Goal: Task Accomplishment & Management: Use online tool/utility

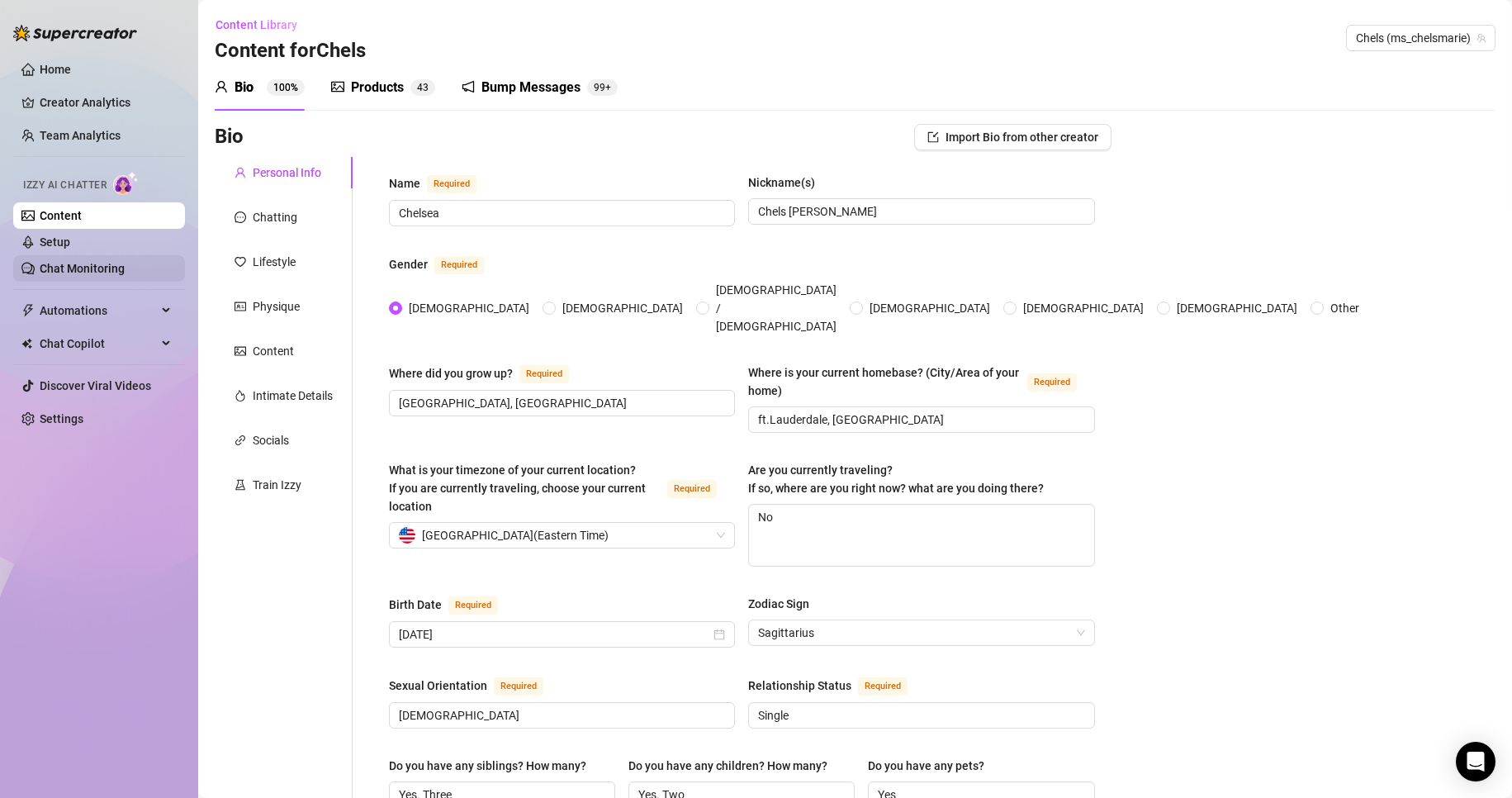
click at [83, 263] on link "Chat Monitoring" at bounding box center [81, 268] width 85 height 13
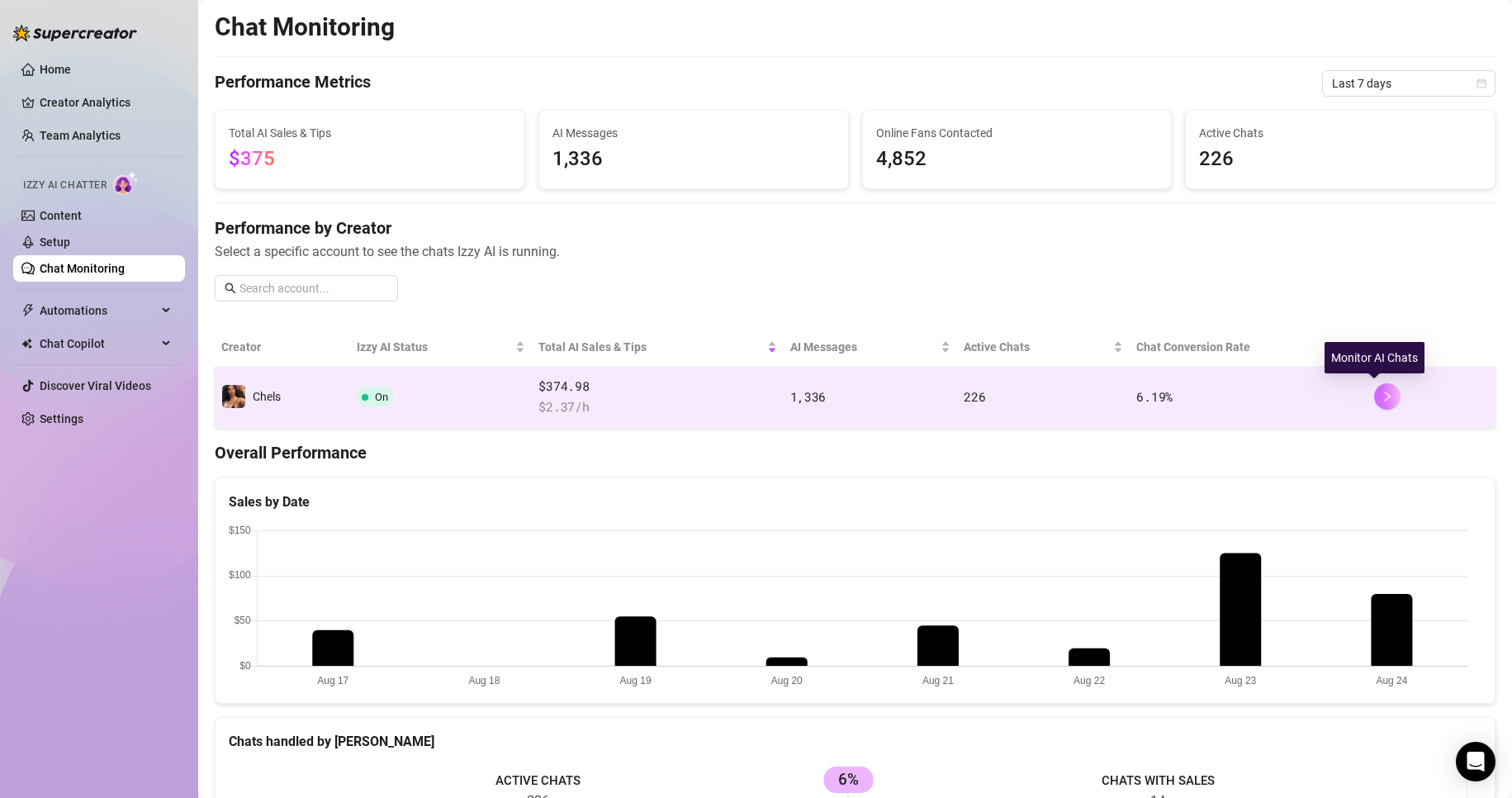
click at [1381, 401] on icon "right" at bounding box center [1387, 397] width 11 height 11
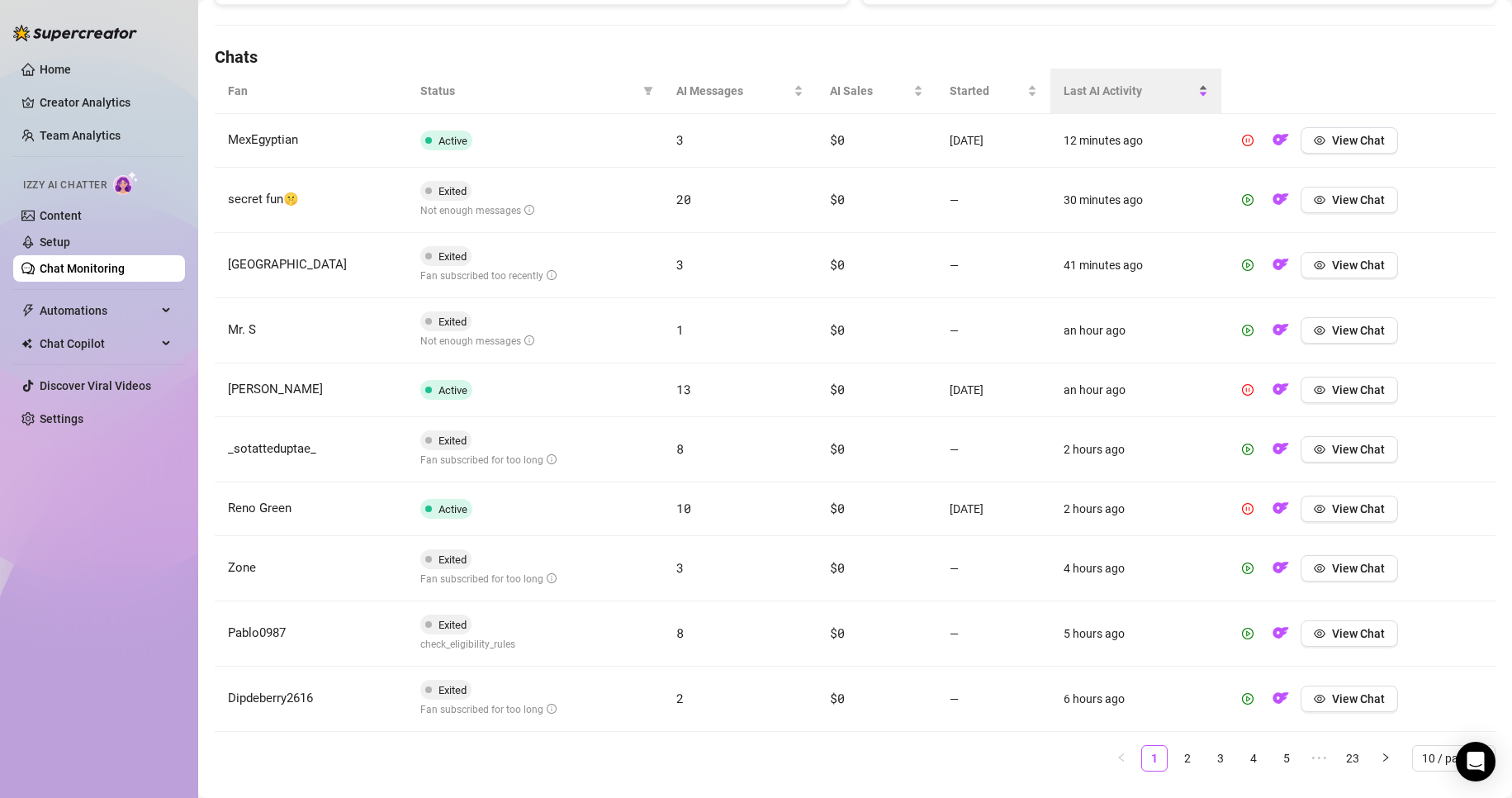
scroll to position [583, 0]
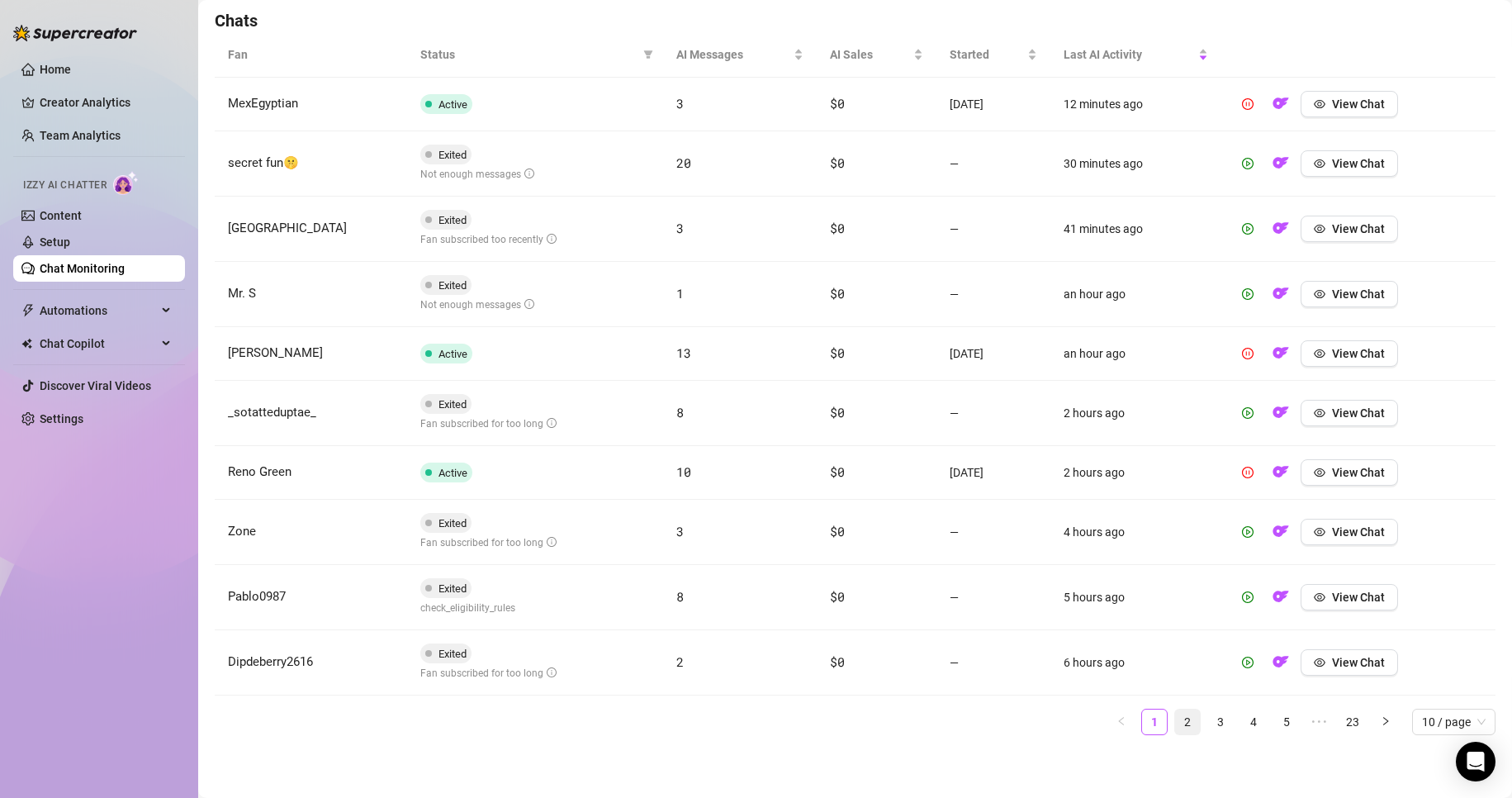
click at [1175, 721] on link "2" at bounding box center [1187, 721] width 25 height 25
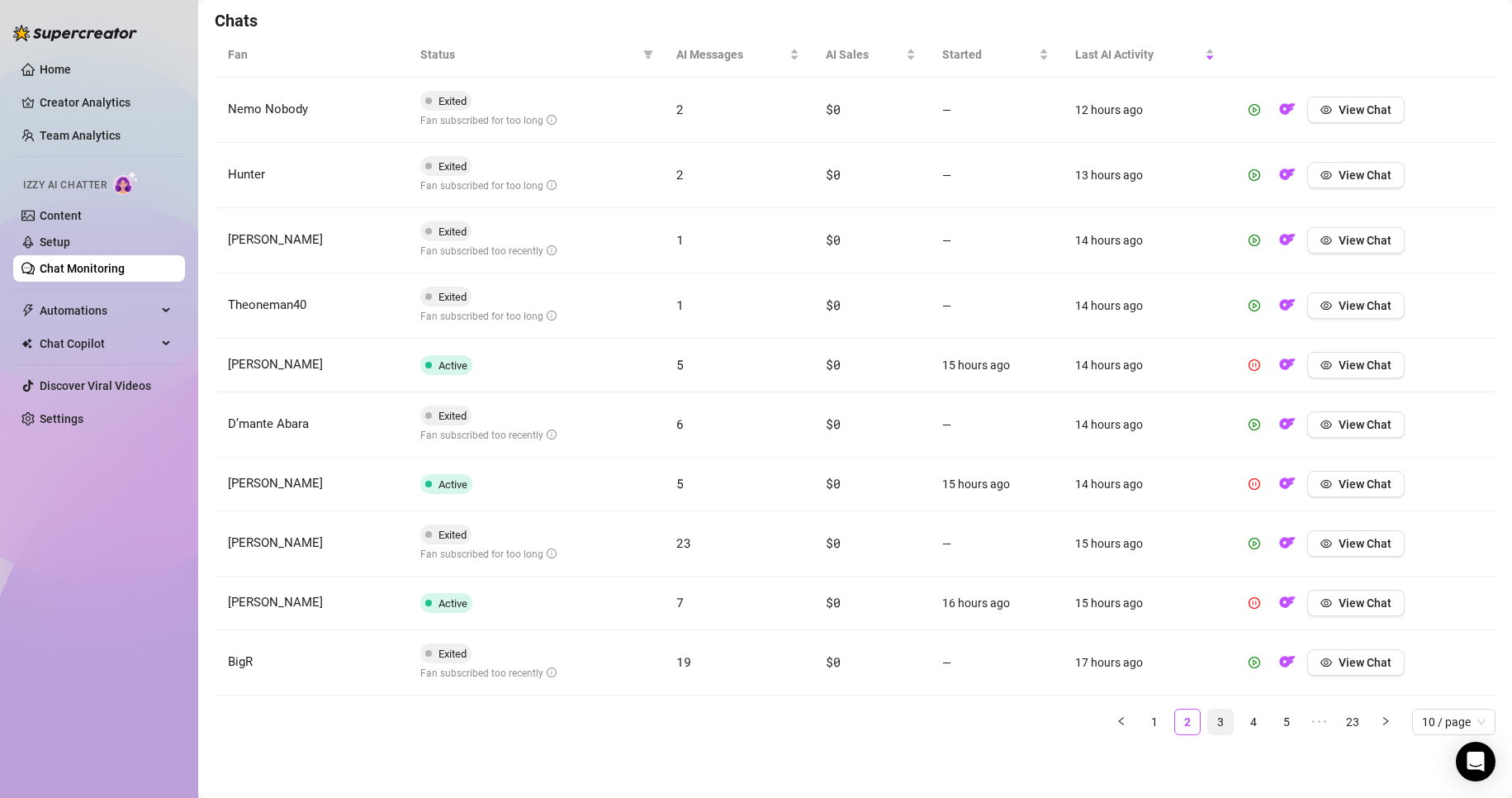
click at [1208, 724] on link "3" at bounding box center [1220, 721] width 25 height 25
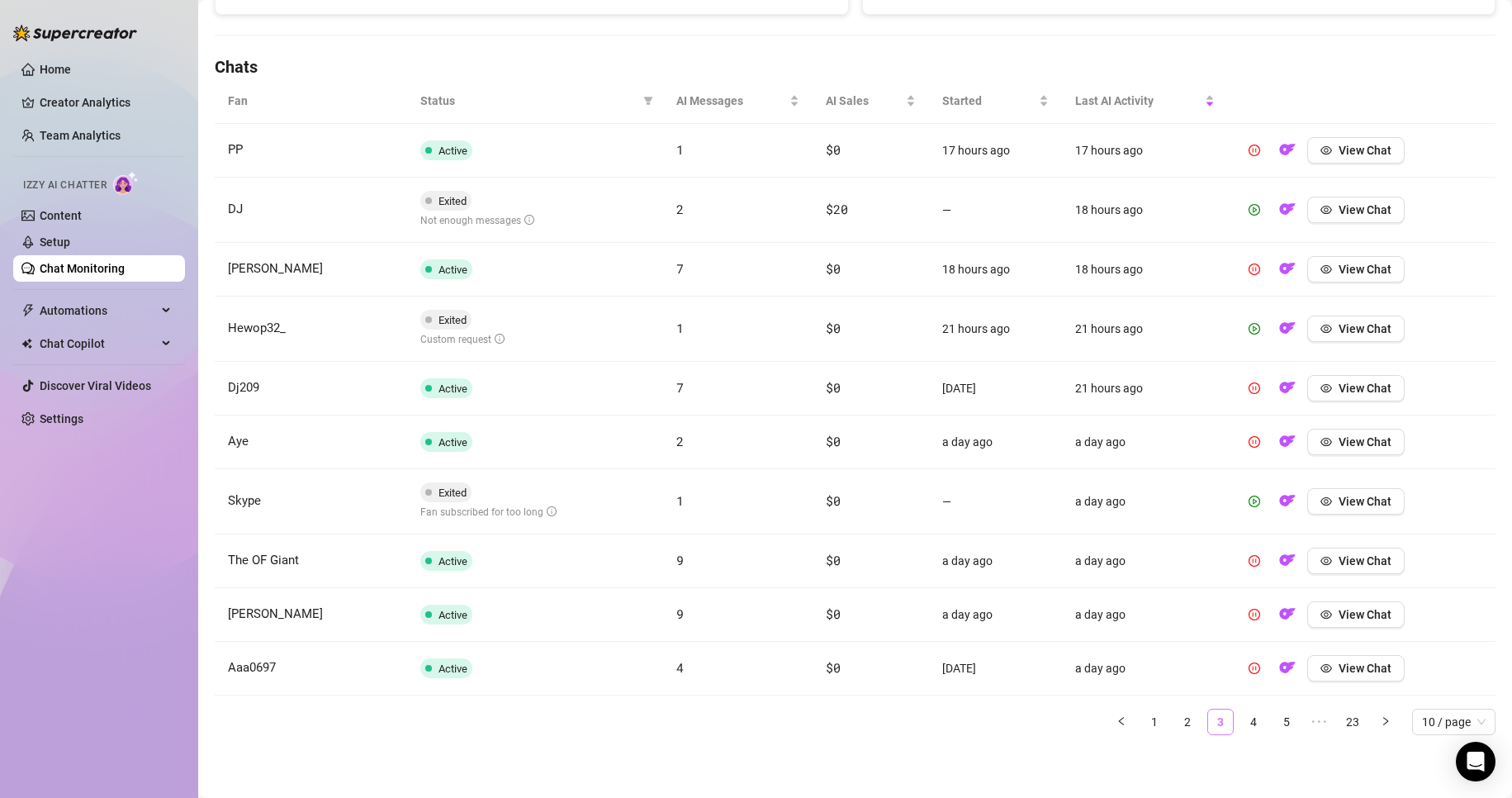
scroll to position [537, 0]
click at [1373, 330] on span "View Chat" at bounding box center [1365, 329] width 53 height 13
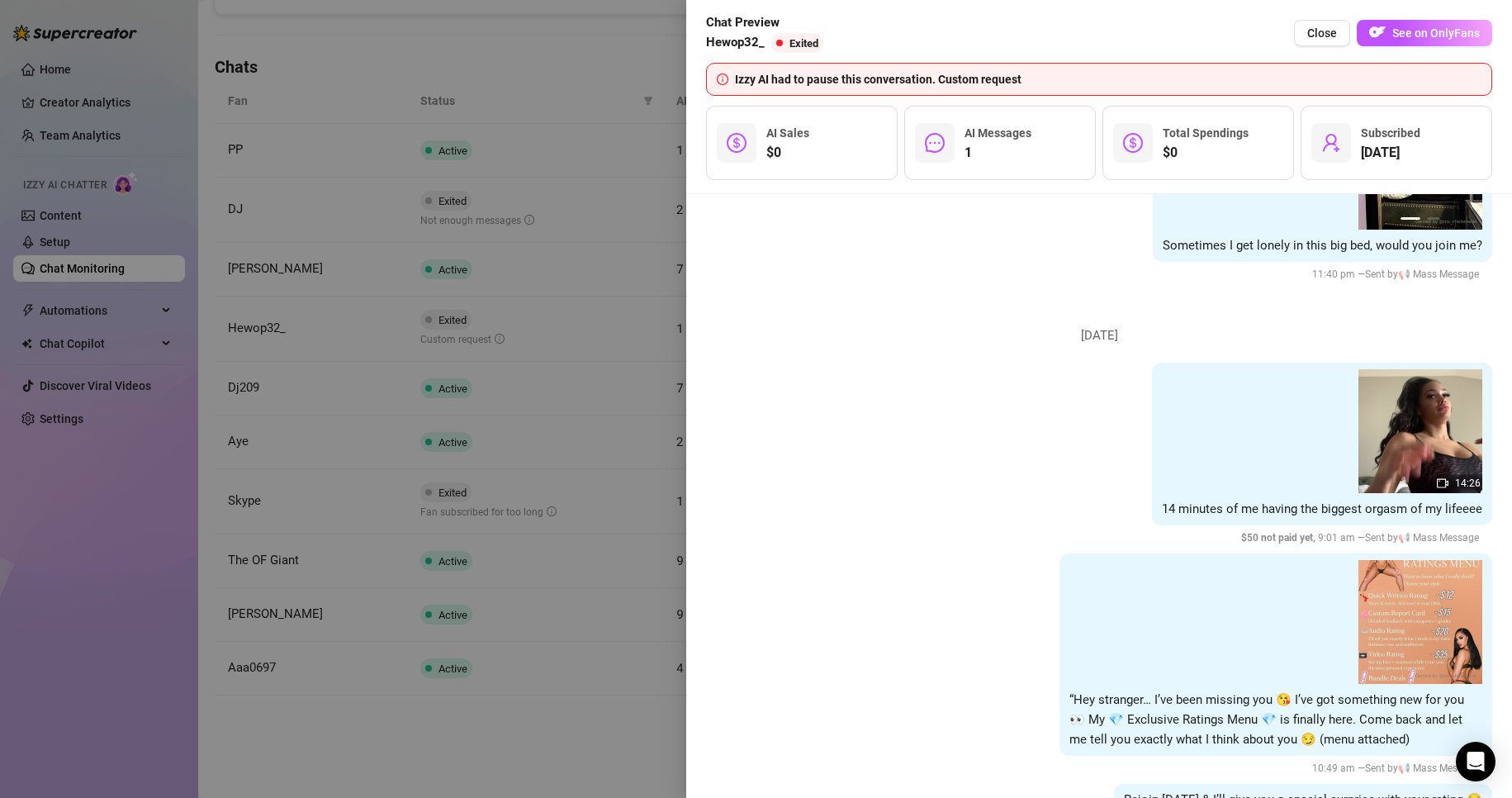
scroll to position [2655, 0]
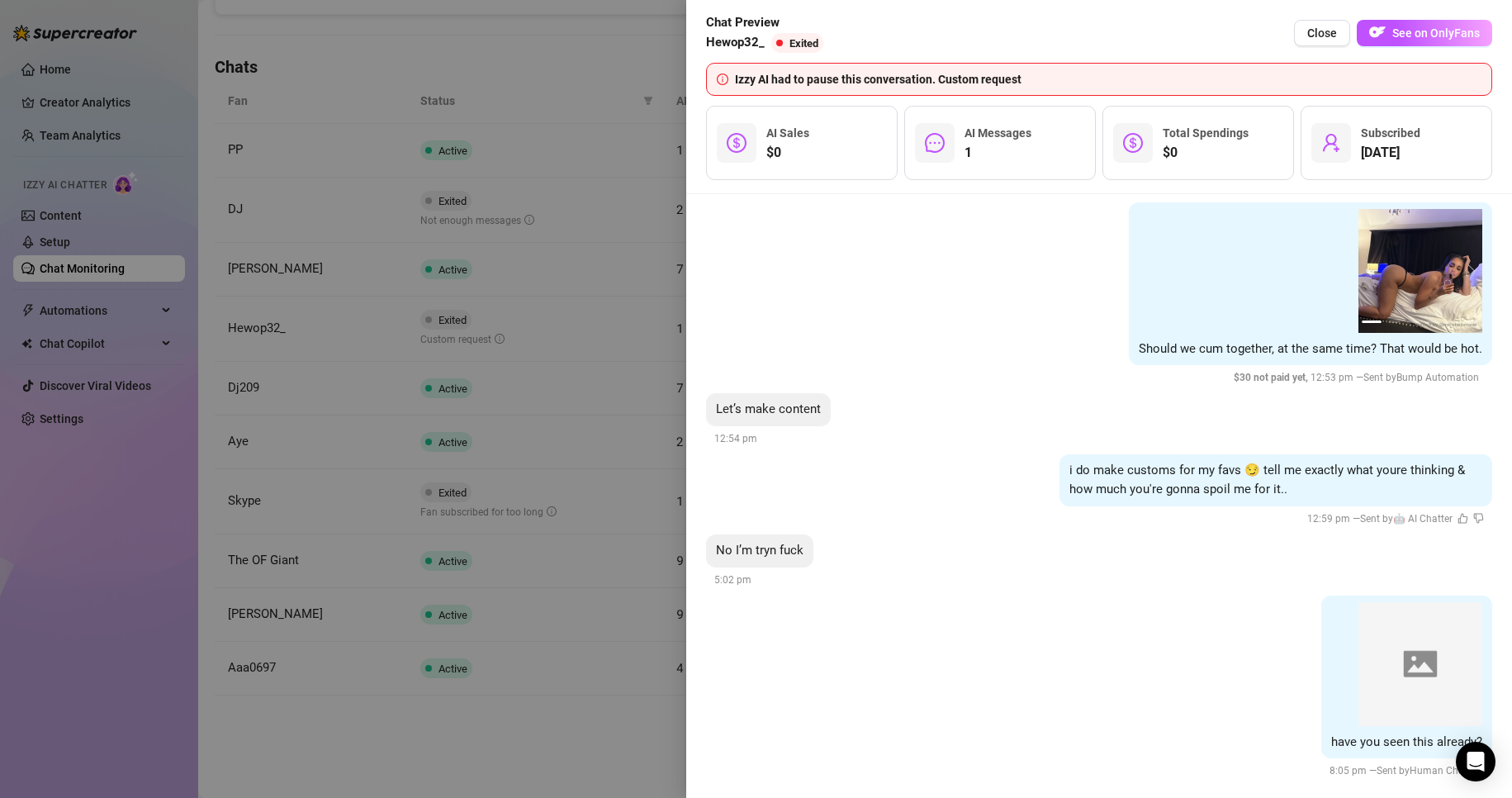
click at [541, 777] on div at bounding box center [756, 399] width 1512 height 798
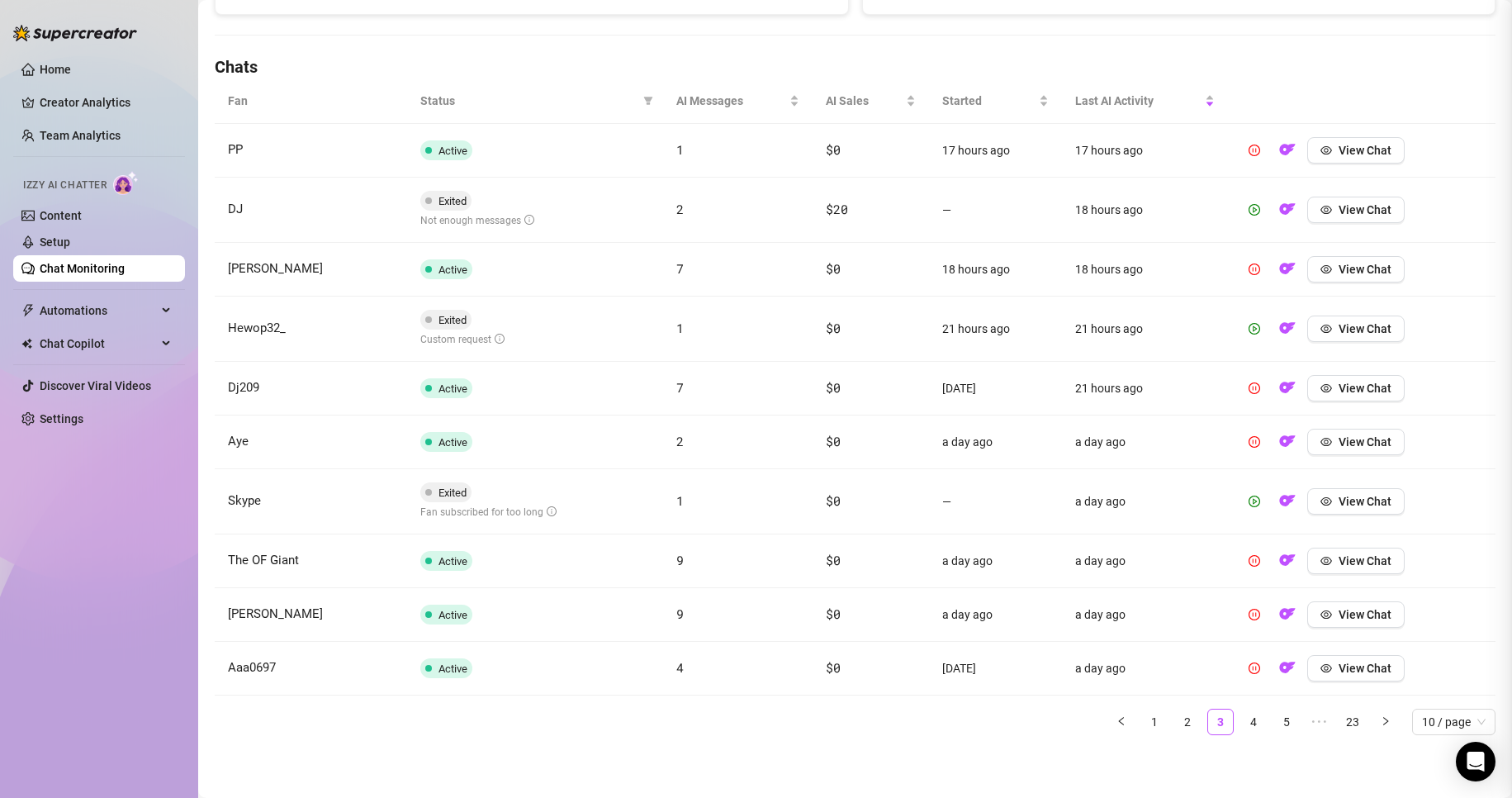
scroll to position [0, 0]
click at [1241, 725] on link "4" at bounding box center [1253, 721] width 25 height 25
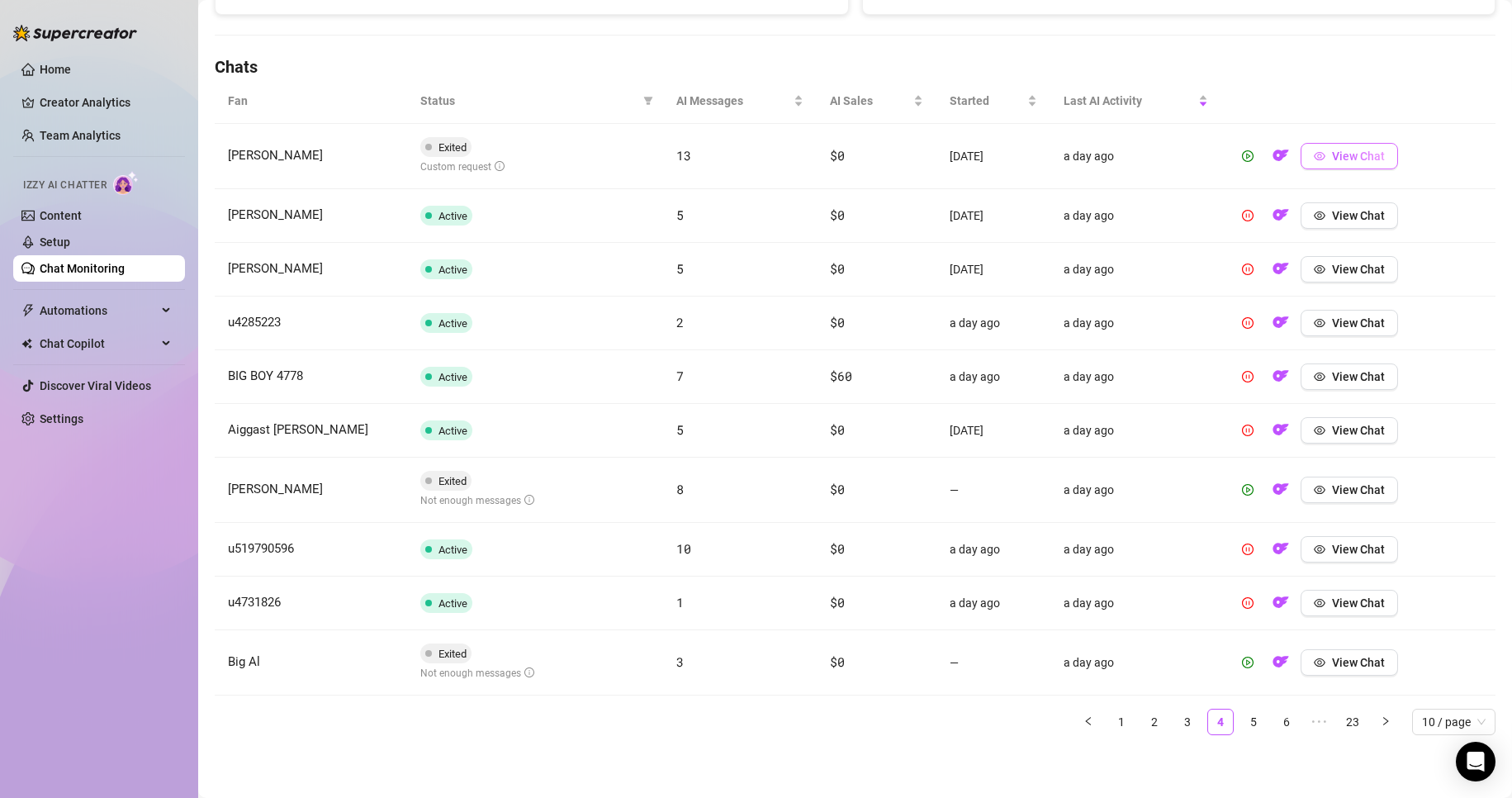
click at [1372, 143] on button "View Chat" at bounding box center [1350, 156] width 97 height 26
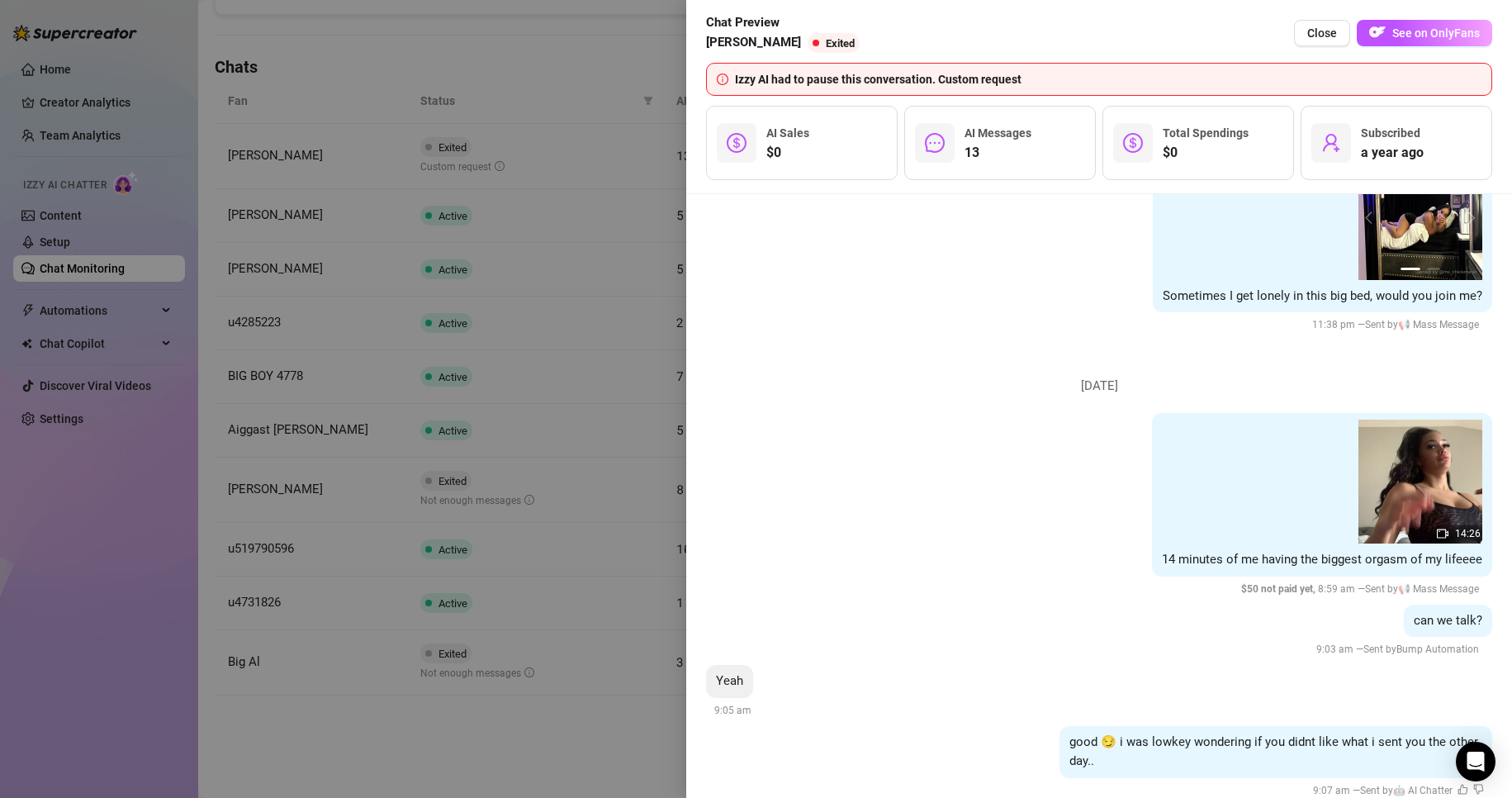
scroll to position [3549, 0]
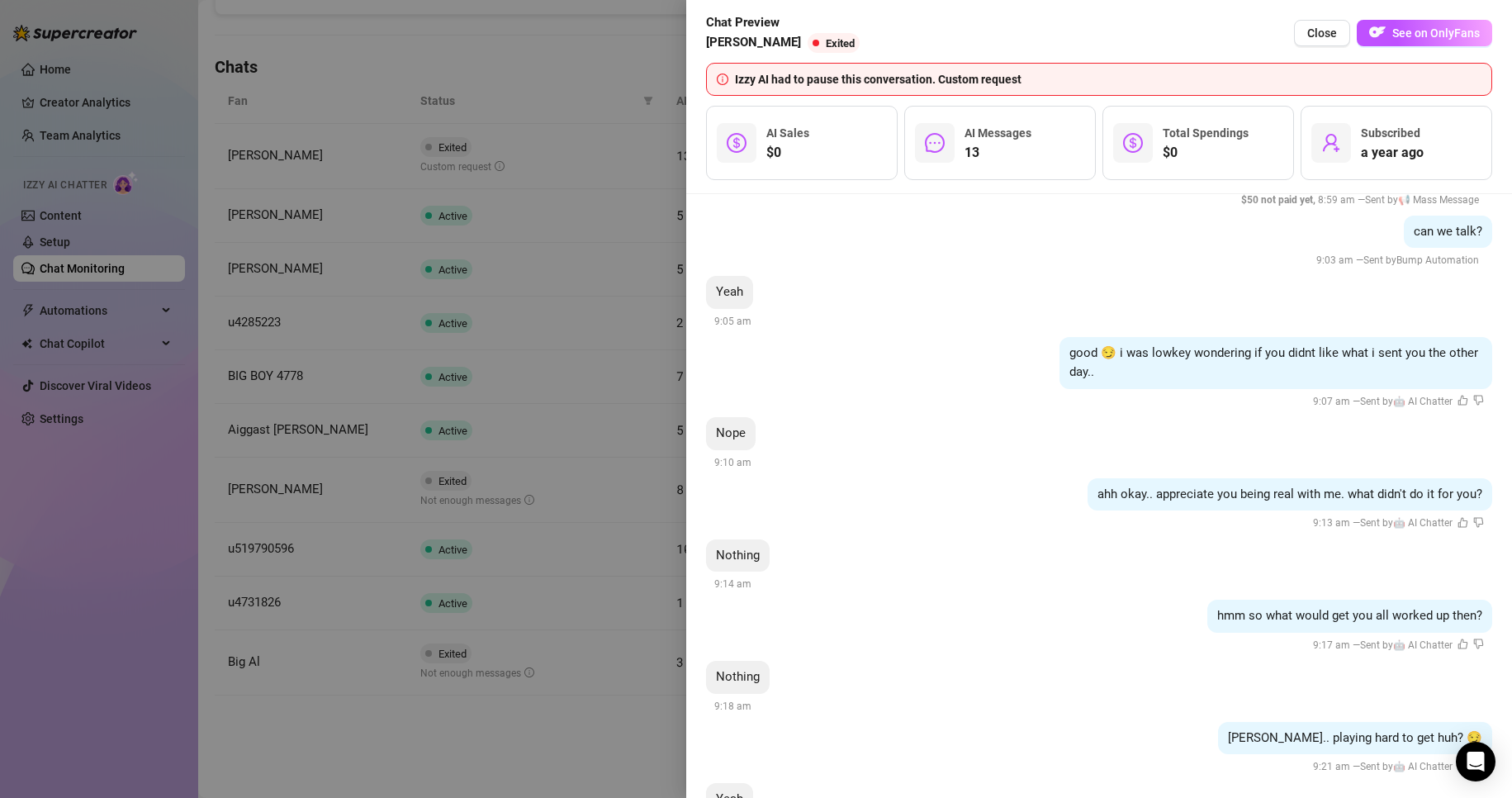
click at [89, 615] on div at bounding box center [756, 399] width 1512 height 798
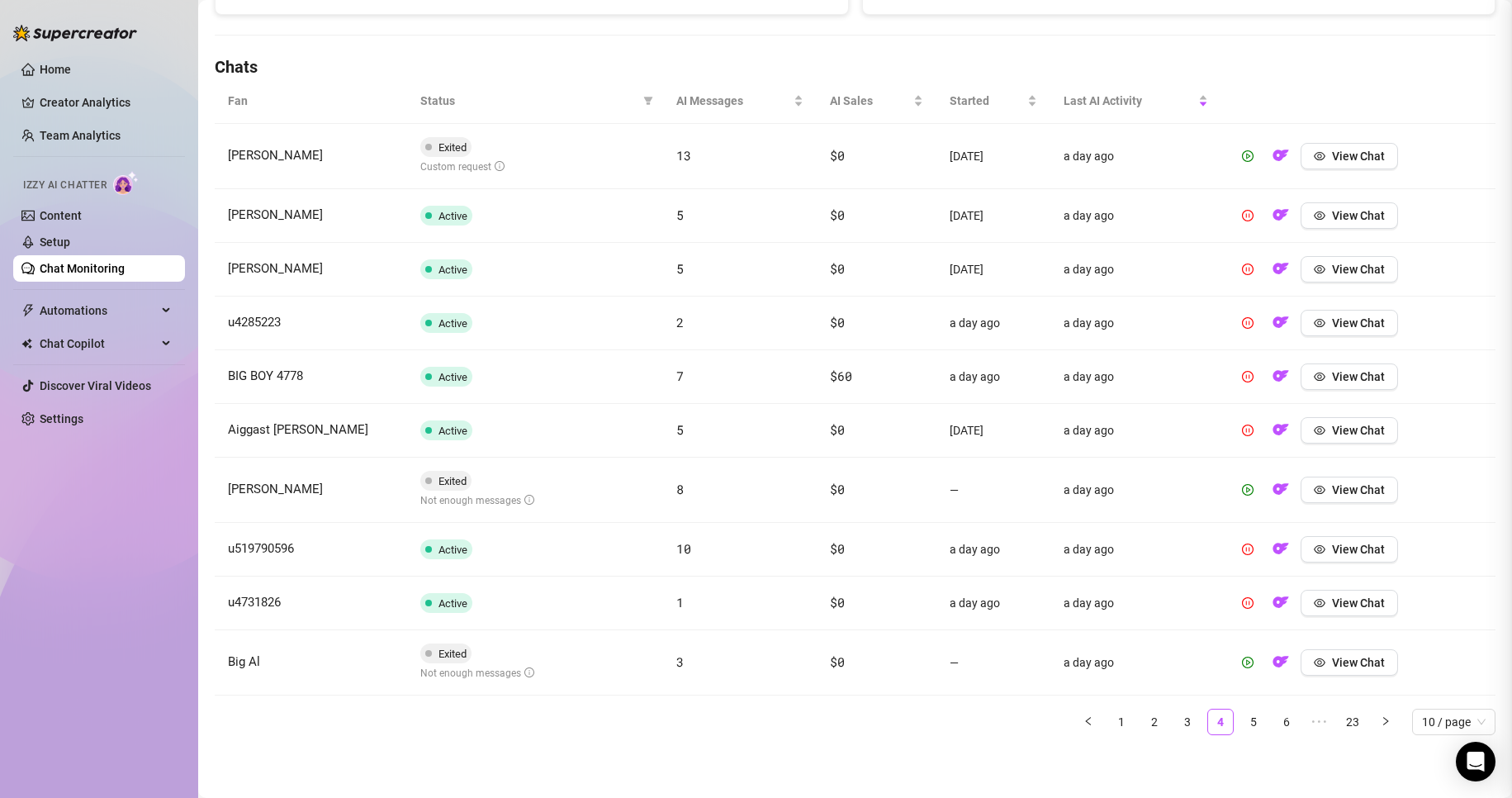
scroll to position [0, 0]
click at [84, 104] on link "Creator Analytics" at bounding box center [105, 103] width 133 height 26
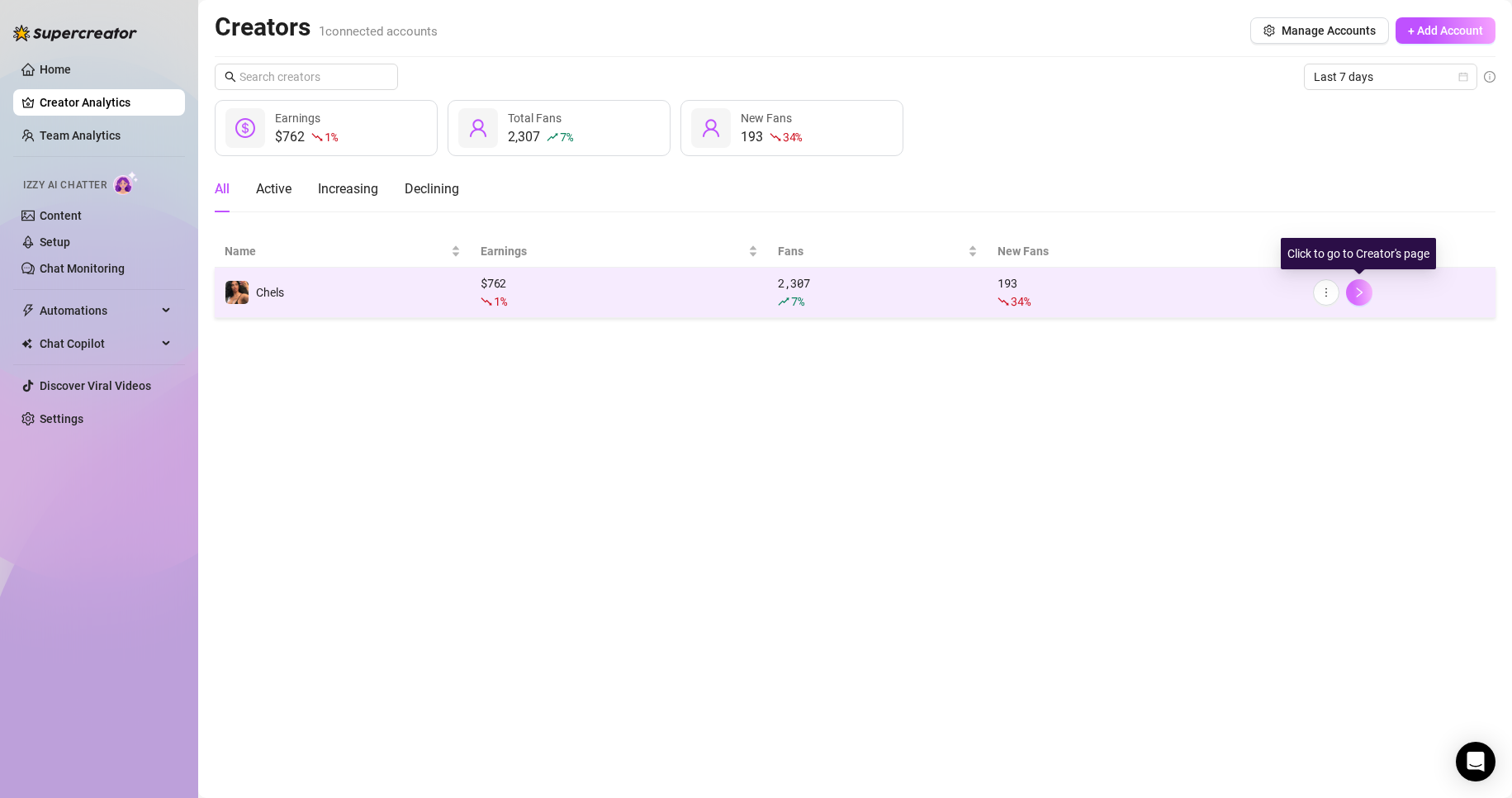
click at [1361, 297] on icon "right" at bounding box center [1359, 292] width 11 height 11
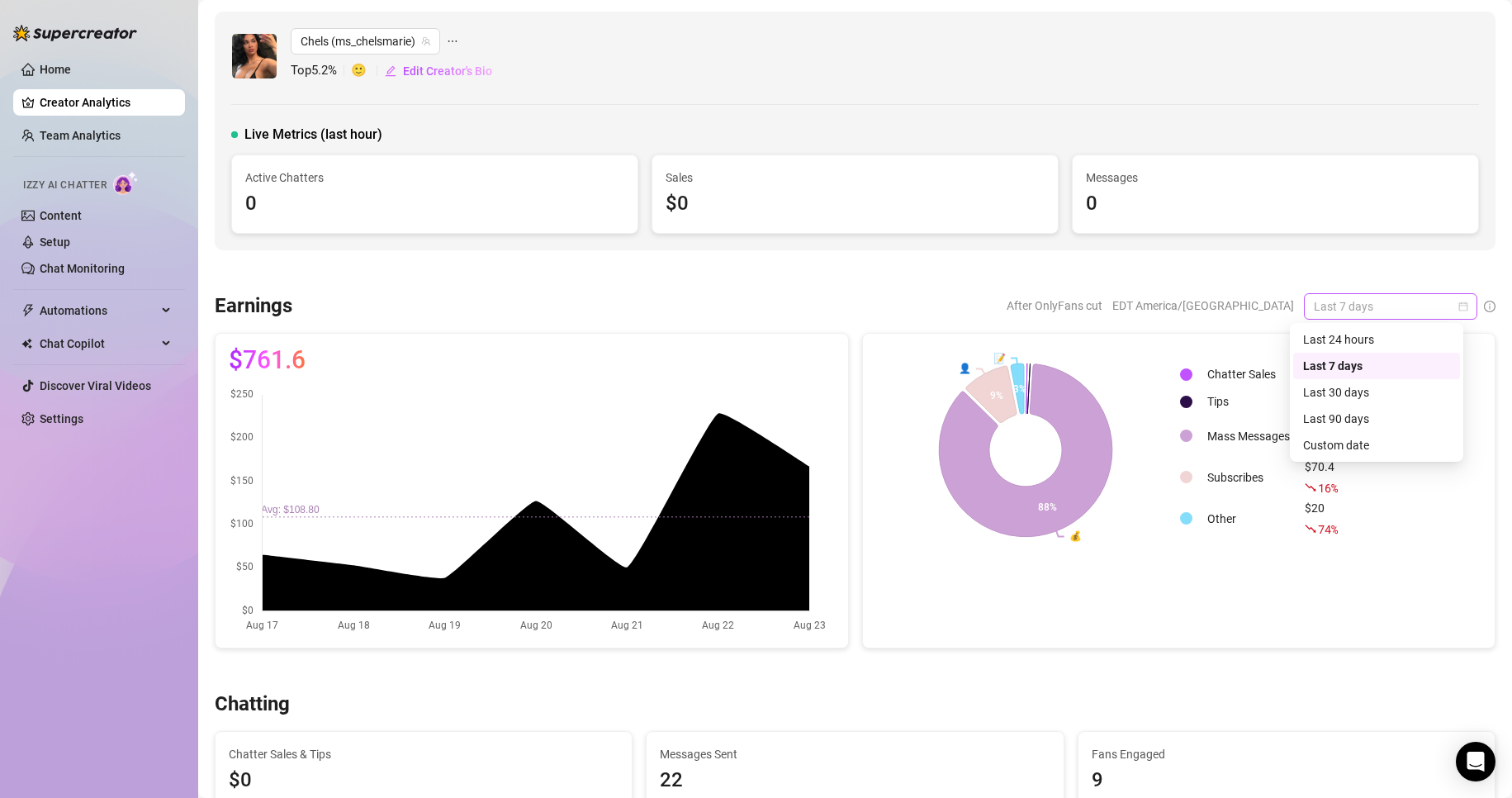
click at [1425, 308] on span "Last 7 days" at bounding box center [1391, 306] width 154 height 25
click at [1406, 396] on div "Last 30 days" at bounding box center [1376, 392] width 147 height 18
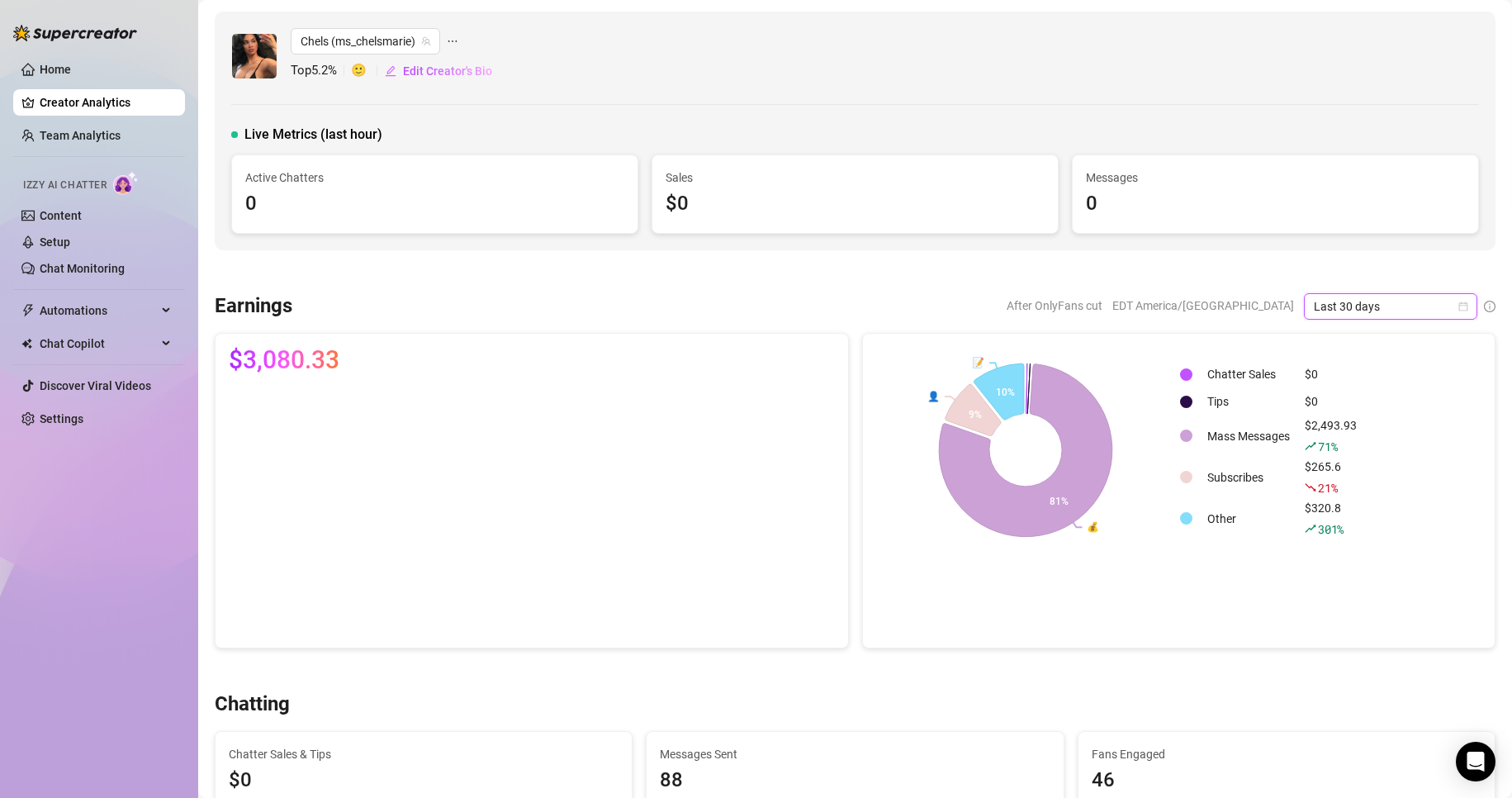
click at [1435, 311] on span "Last 30 days" at bounding box center [1391, 306] width 154 height 25
click at [1401, 358] on div "Last 7 days" at bounding box center [1376, 365] width 147 height 18
